Goal: Information Seeking & Learning: Learn about a topic

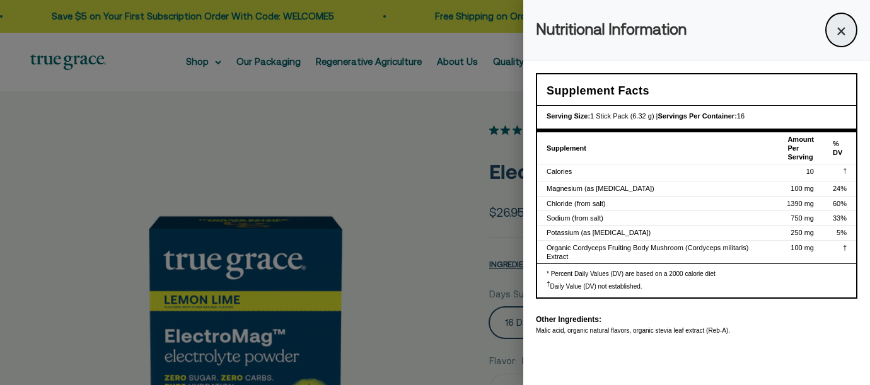
click at [842, 30] on button "×" at bounding box center [841, 30] width 32 height 35
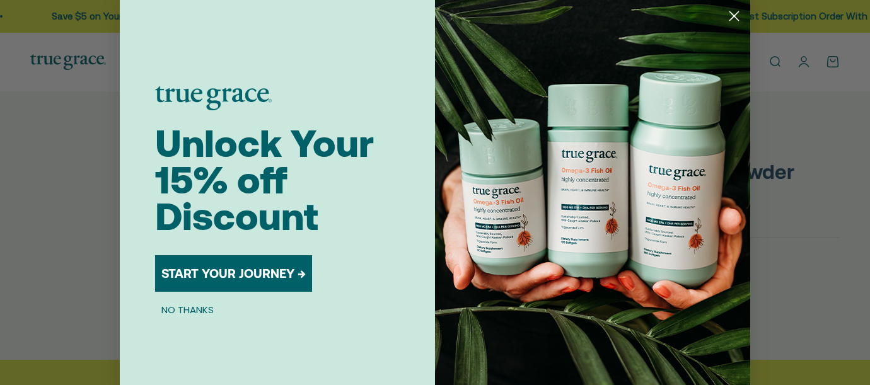
scroll to position [0, 436]
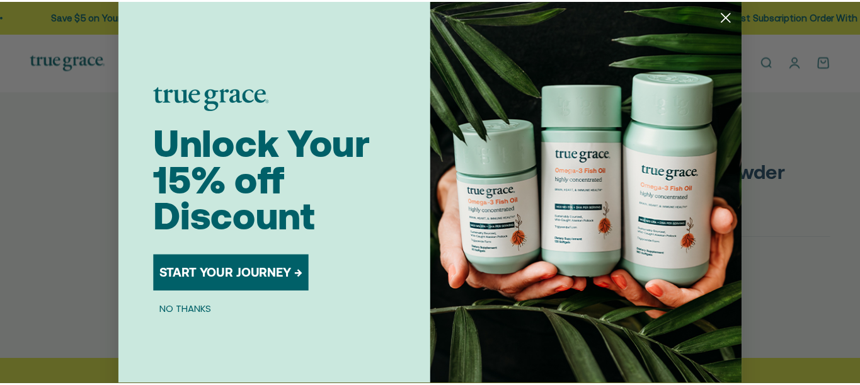
scroll to position [0, 436]
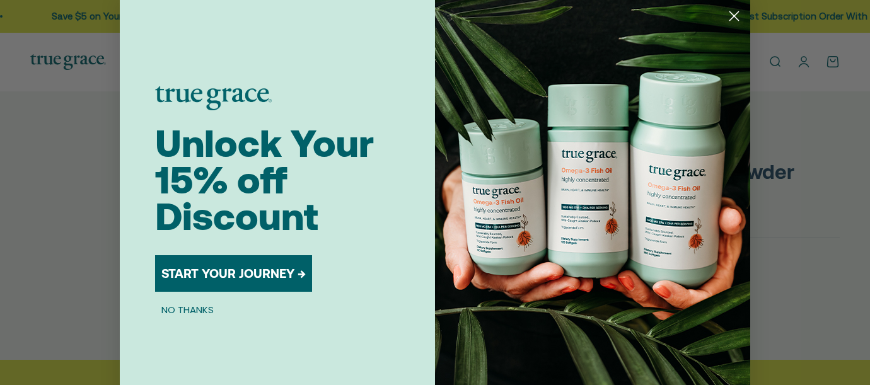
click at [729, 13] on circle "Close dialog" at bounding box center [734, 16] width 21 height 21
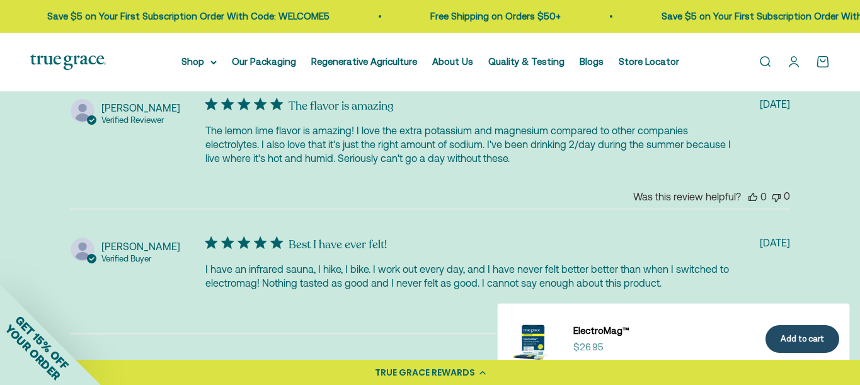
scroll to position [2758, 0]
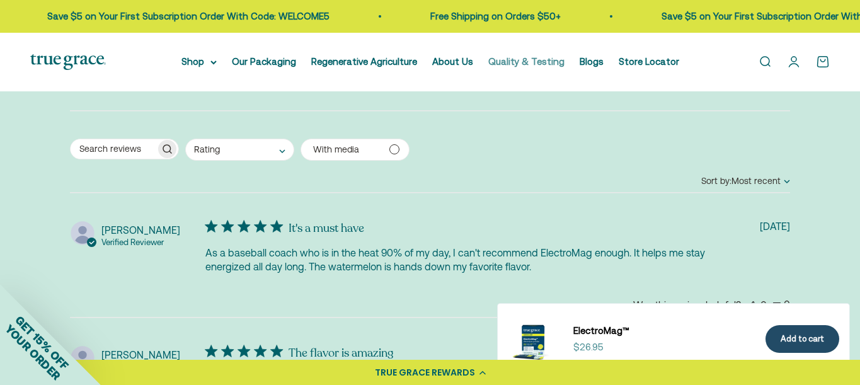
click at [528, 57] on link "Quality & Testing" at bounding box center [527, 61] width 76 height 11
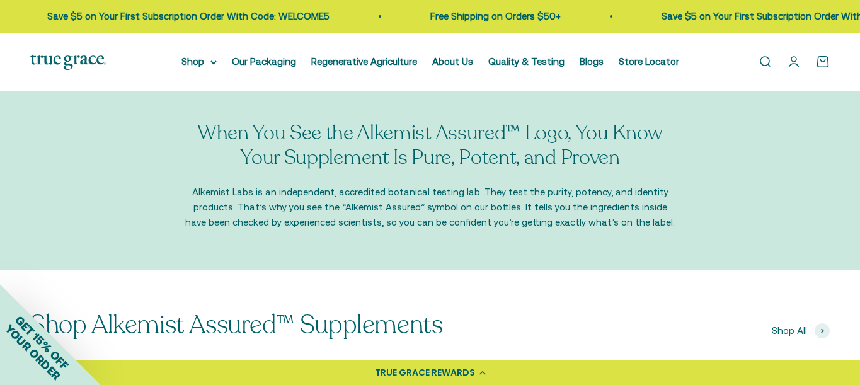
scroll to position [1232, 0]
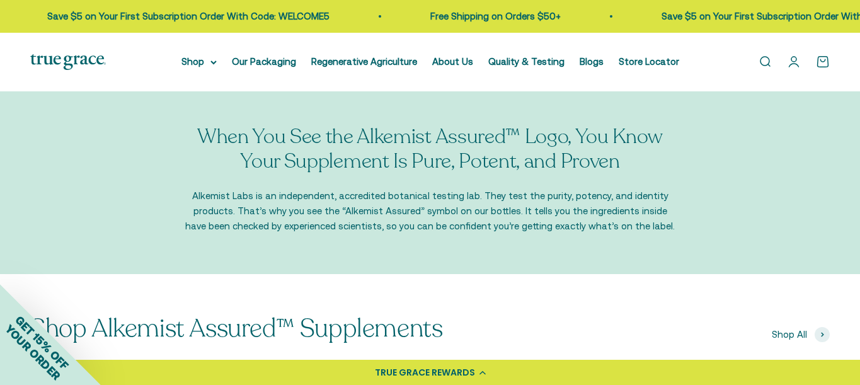
click at [763, 62] on link "Open search" at bounding box center [765, 62] width 14 height 14
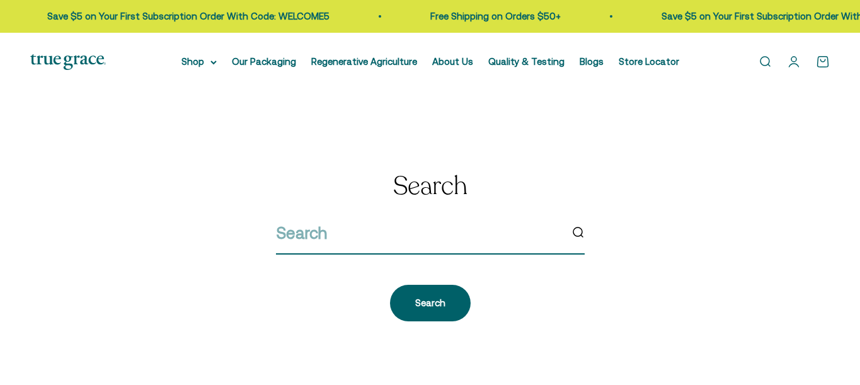
click at [458, 237] on input "search" at bounding box center [418, 233] width 285 height 26
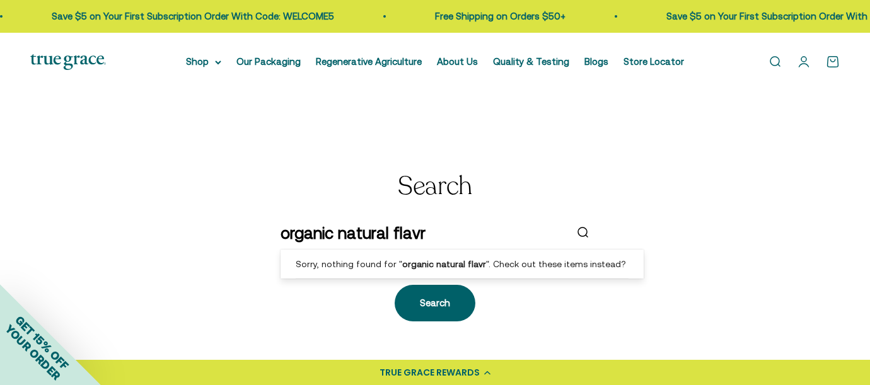
type input "organic natural flavrs"
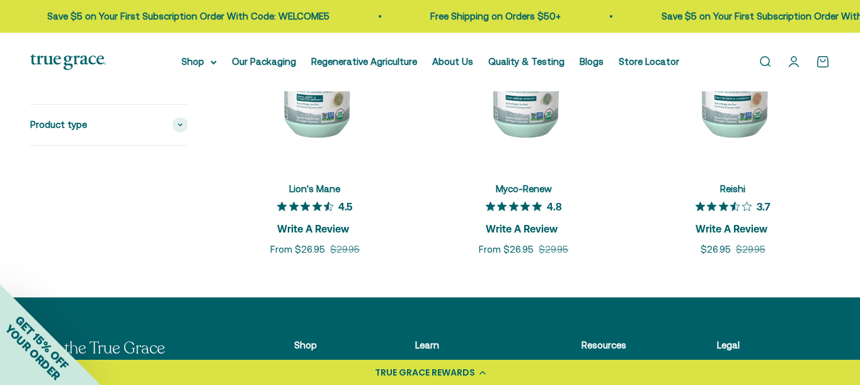
scroll to position [306, 0]
